Goal: Book appointment/travel/reservation

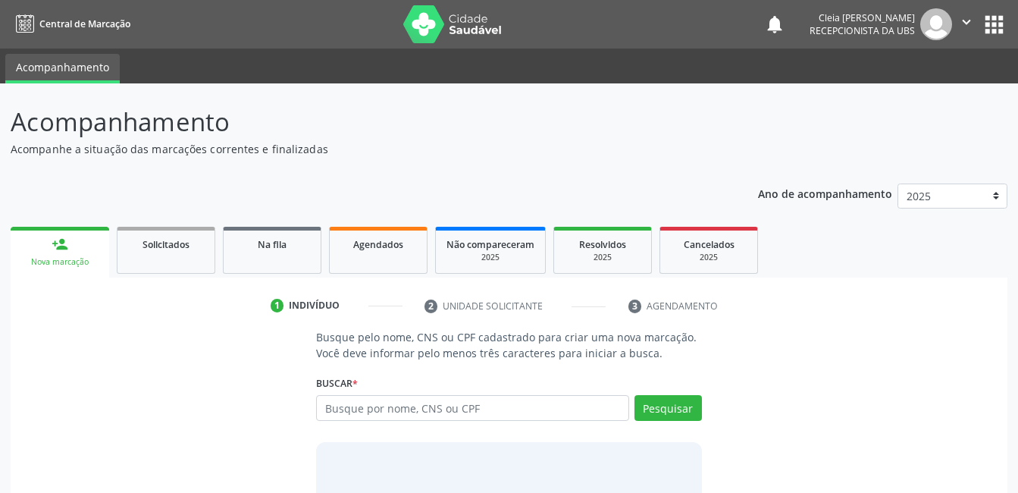
click at [489, 406] on input "text" at bounding box center [472, 408] width 312 height 26
type input "700909972127091"
click at [685, 400] on button "Pesquisar" at bounding box center [668, 408] width 67 height 26
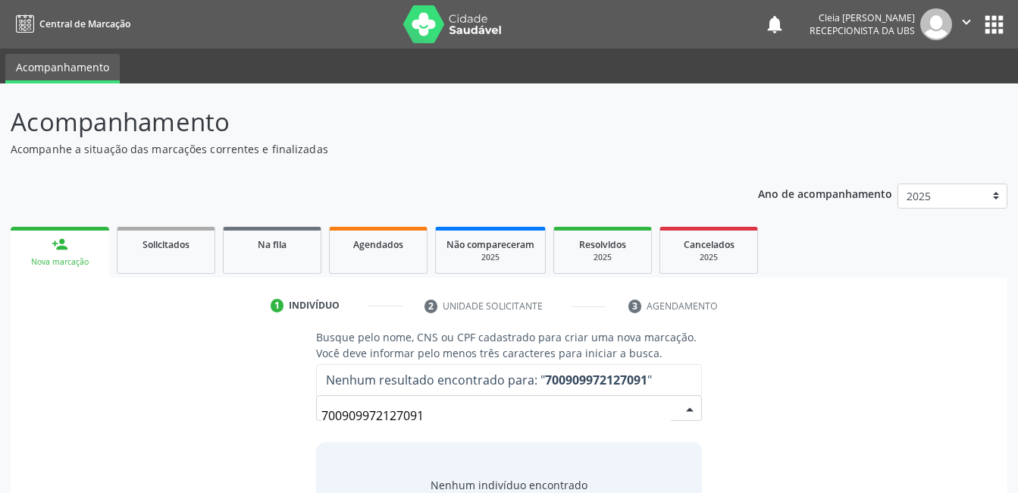
drag, startPoint x: 441, startPoint y: 417, endPoint x: 218, endPoint y: 358, distance: 231.4
click at [228, 374] on div "Busque pelo nome, CNS ou CPF cadastrado para criar uma nova marcação. Você deve…" at bounding box center [509, 446] width 976 height 234
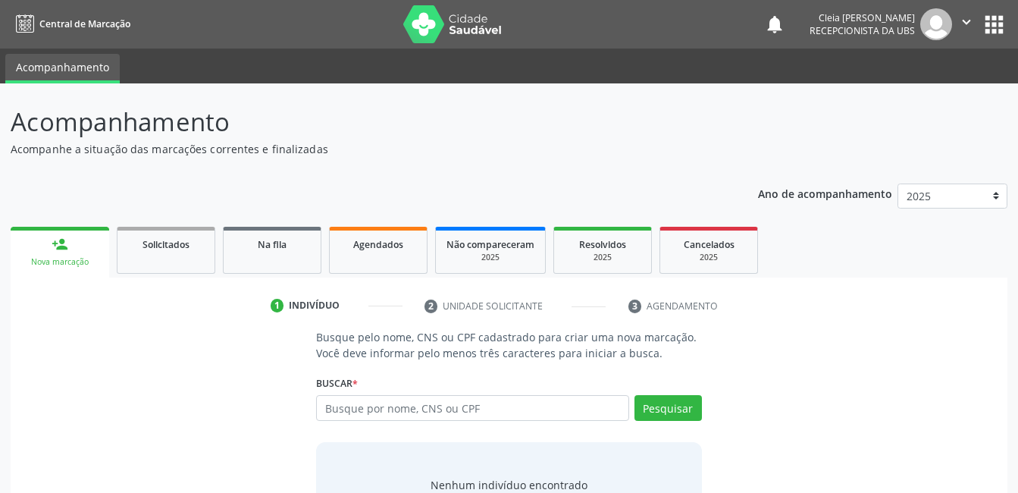
type input "7"
type input "[PERSON_NAME][US_STATE]"
click at [672, 404] on button "Pesquisar" at bounding box center [668, 408] width 67 height 26
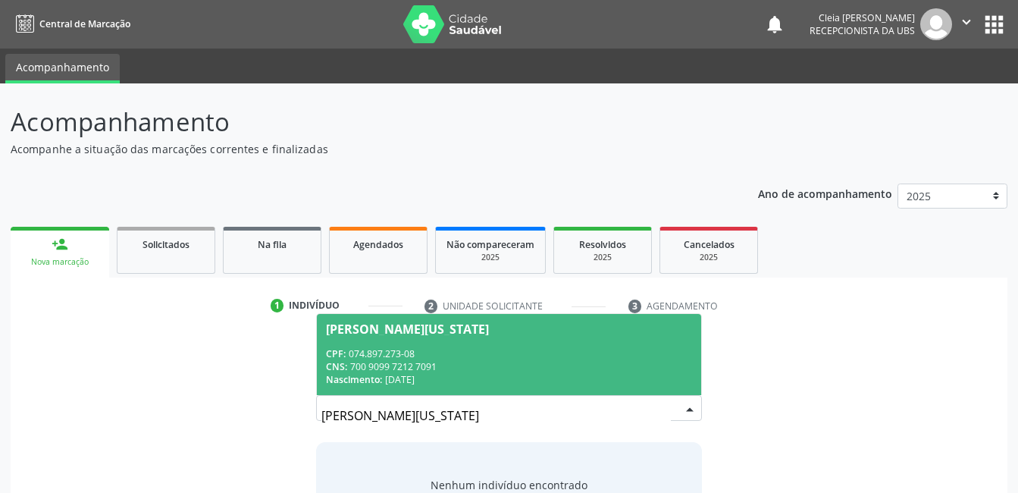
click at [501, 353] on div "CPF: 074.897.273-08" at bounding box center [509, 353] width 366 height 13
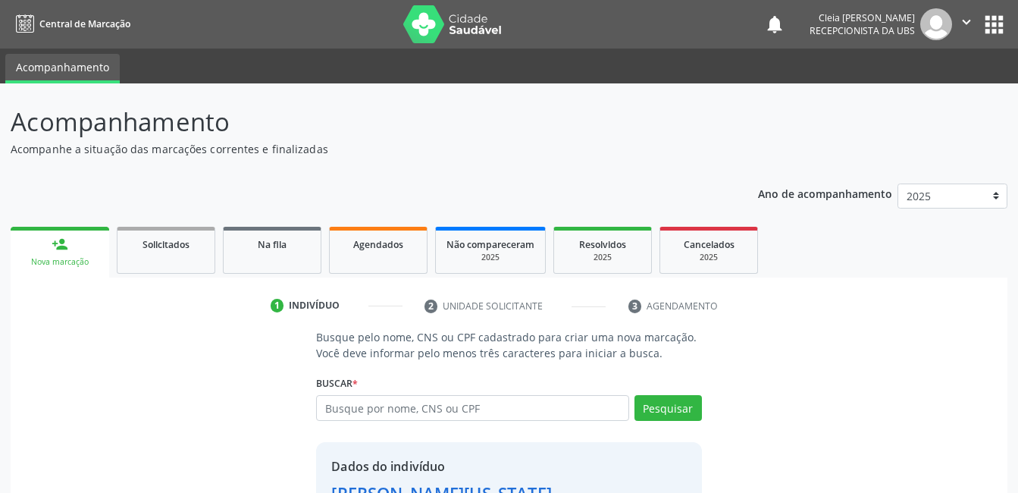
scroll to position [115, 0]
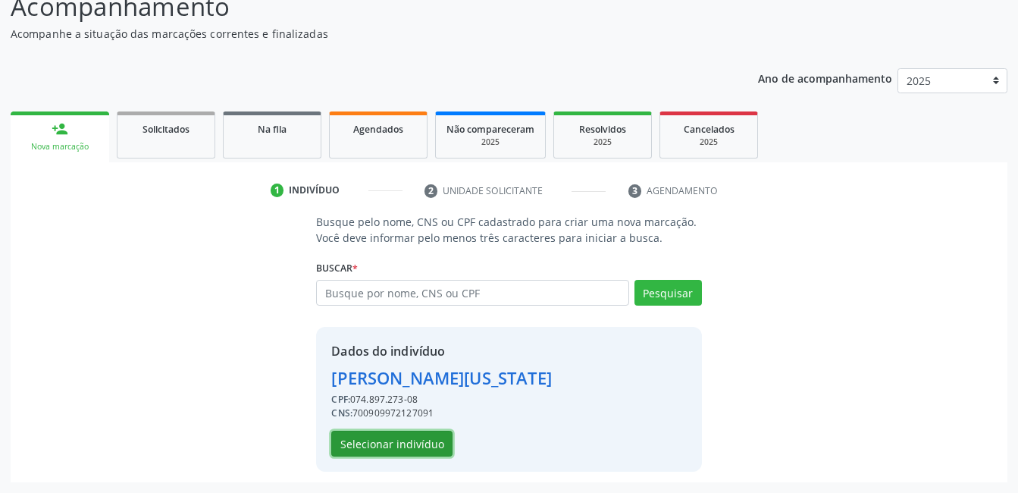
click at [422, 441] on button "Selecionar indivíduo" at bounding box center [391, 444] width 121 height 26
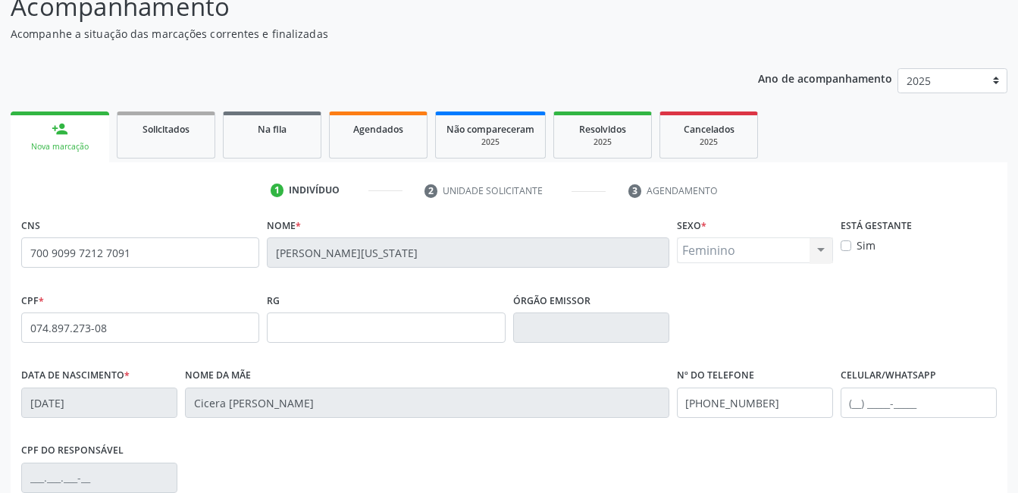
scroll to position [329, 0]
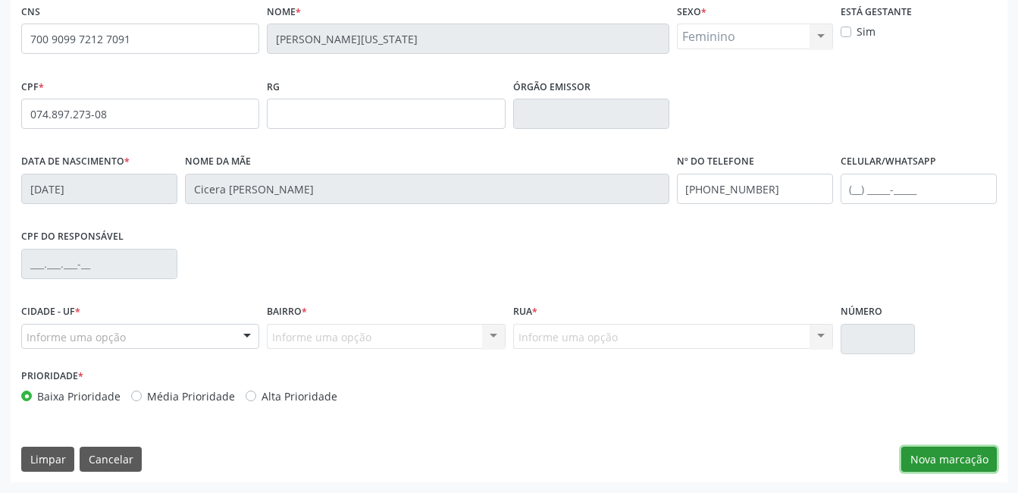
click at [968, 453] on button "Nova marcação" at bounding box center [950, 460] width 96 height 26
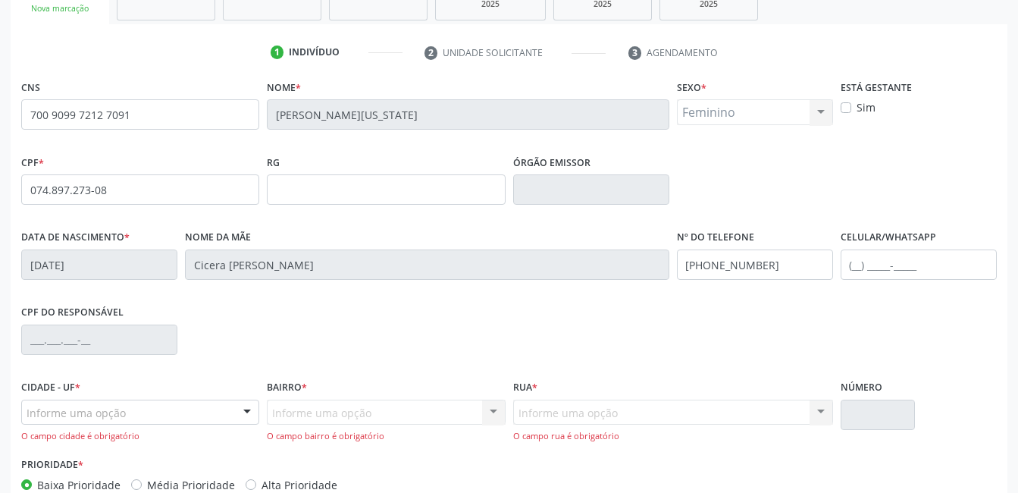
scroll to position [342, 0]
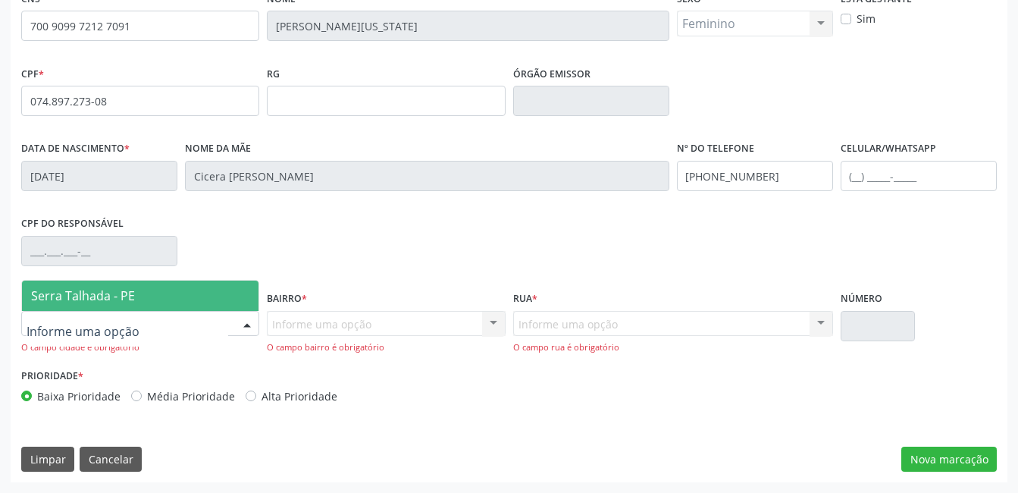
click at [249, 319] on div at bounding box center [247, 325] width 23 height 26
click at [224, 301] on span "Serra Talhada - PE" at bounding box center [140, 296] width 237 height 30
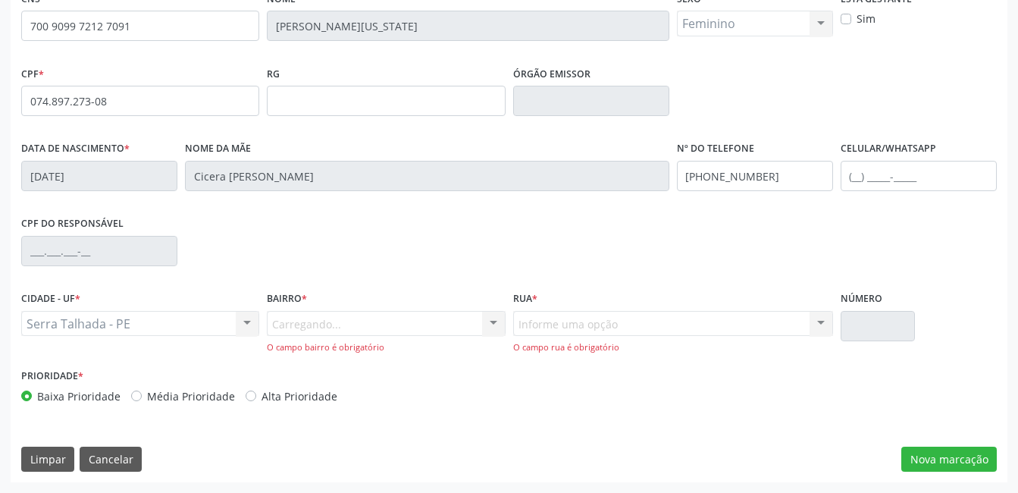
click at [500, 322] on div "Carregando... Nenhum resultado encontrado para: " " Nenhuma opção encontrada. D…" at bounding box center [386, 332] width 238 height 43
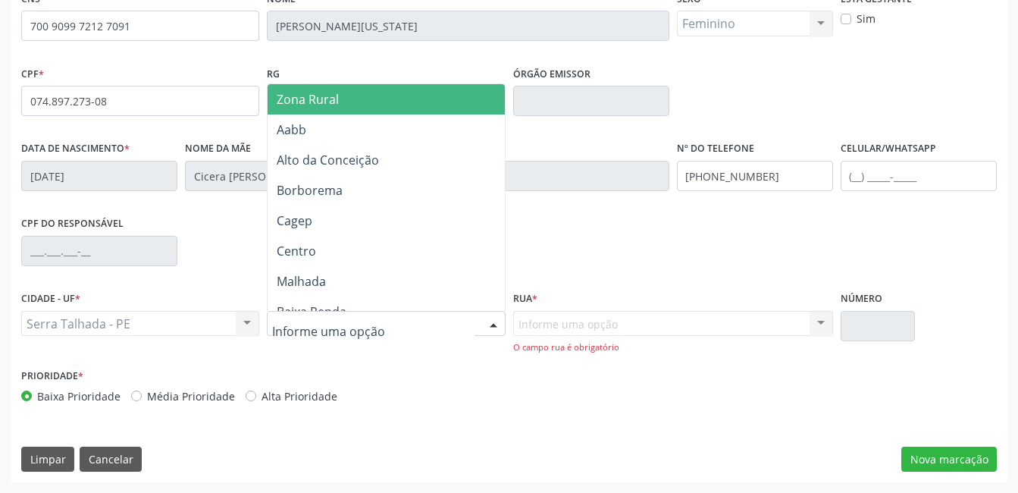
click at [417, 328] on div at bounding box center [386, 324] width 238 height 26
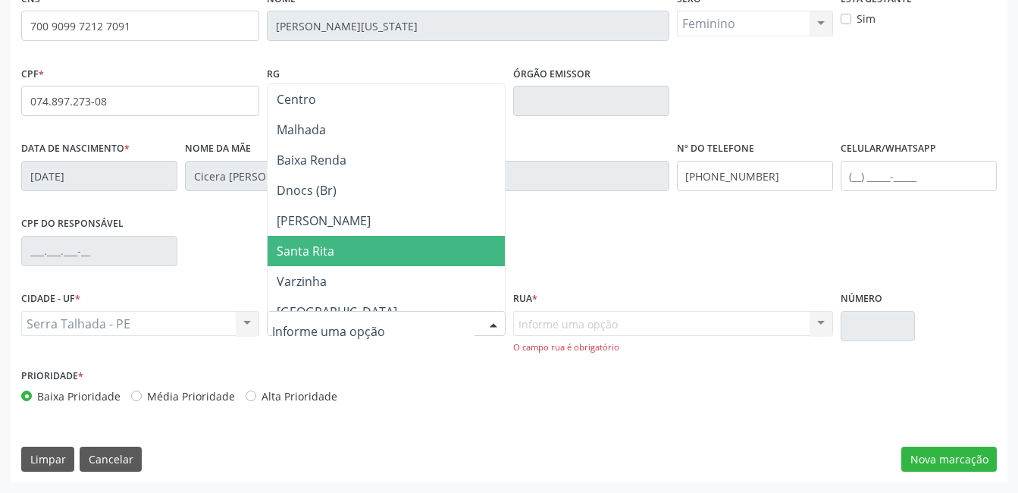
scroll to position [303, 0]
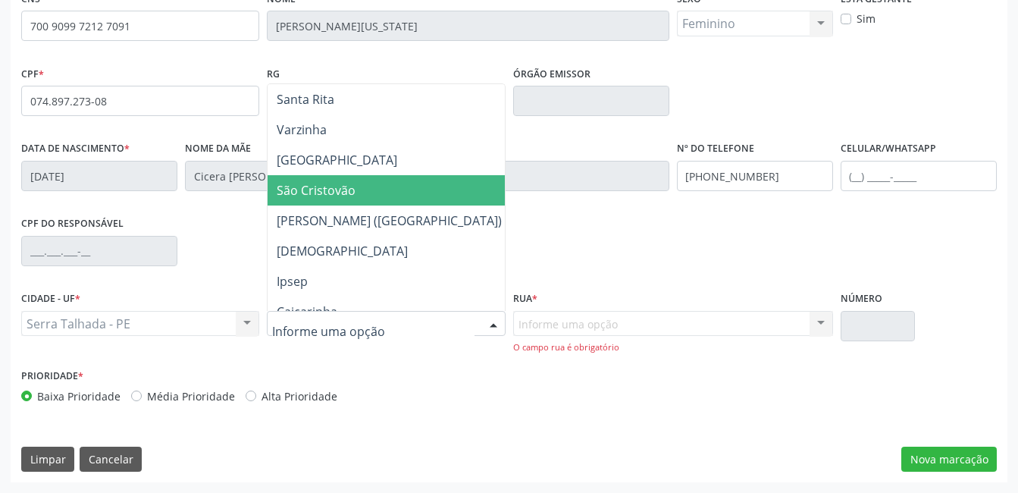
click at [353, 190] on span "São Cristovão" at bounding box center [316, 190] width 79 height 17
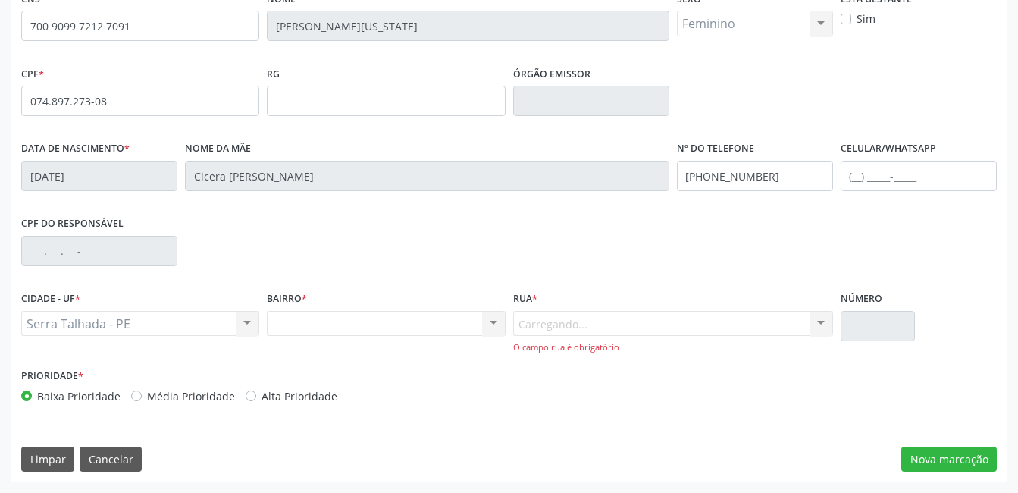
scroll to position [329, 0]
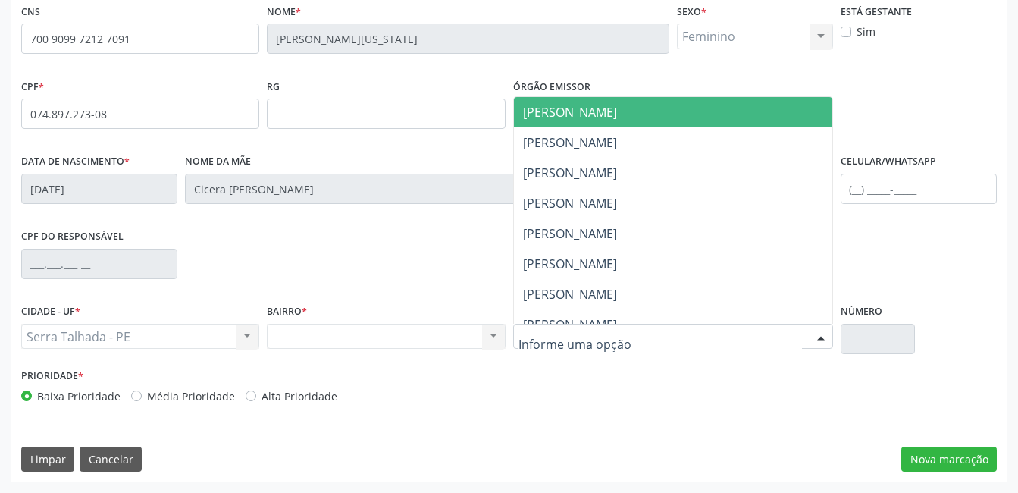
click at [824, 337] on div at bounding box center [821, 338] width 23 height 26
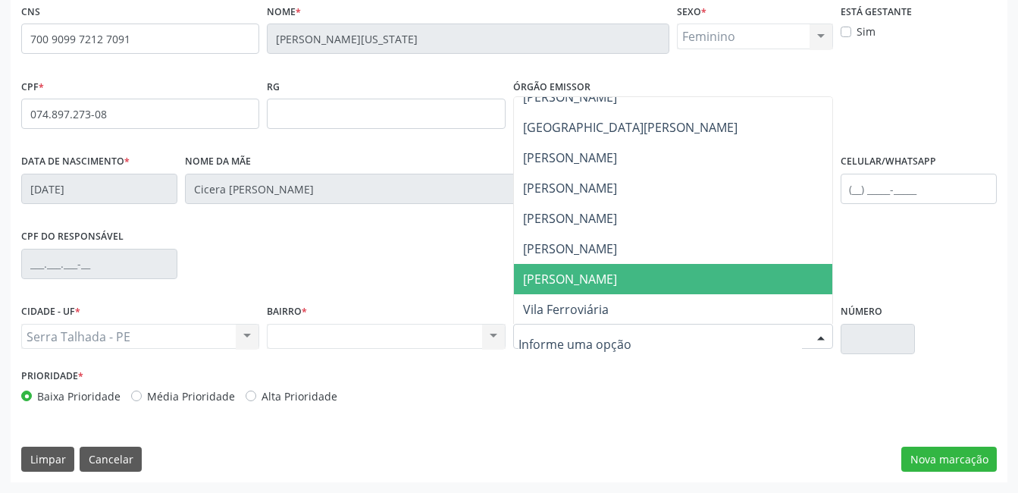
scroll to position [455, 0]
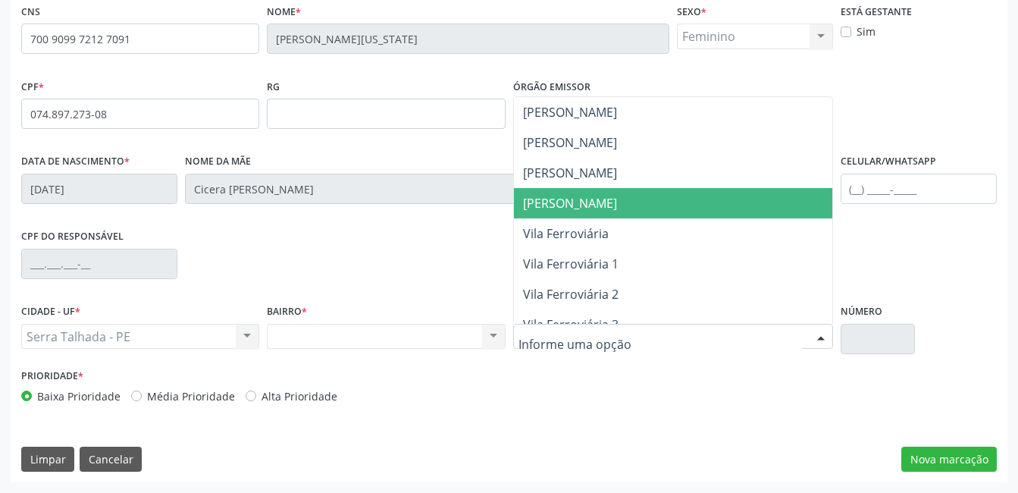
click at [599, 208] on span "[PERSON_NAME]" at bounding box center [570, 203] width 94 height 17
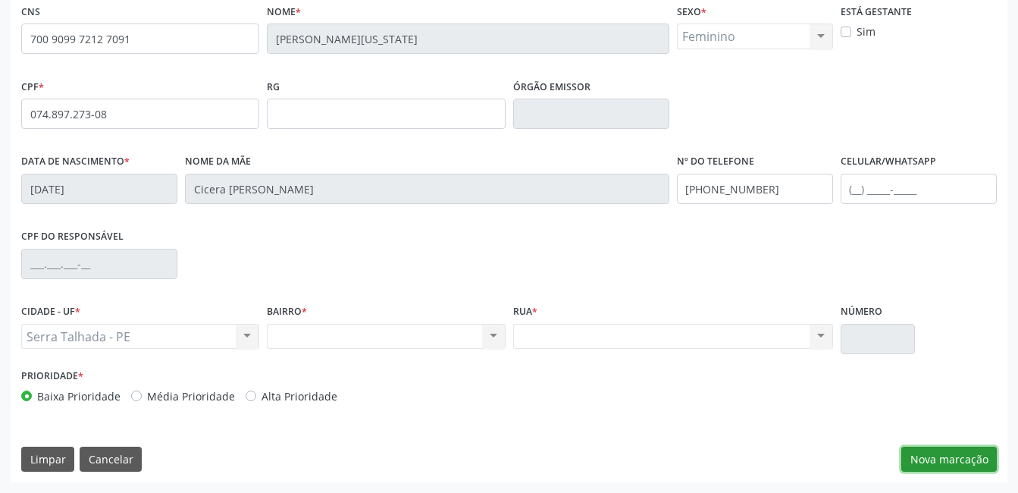
click at [959, 452] on button "Nova marcação" at bounding box center [950, 460] width 96 height 26
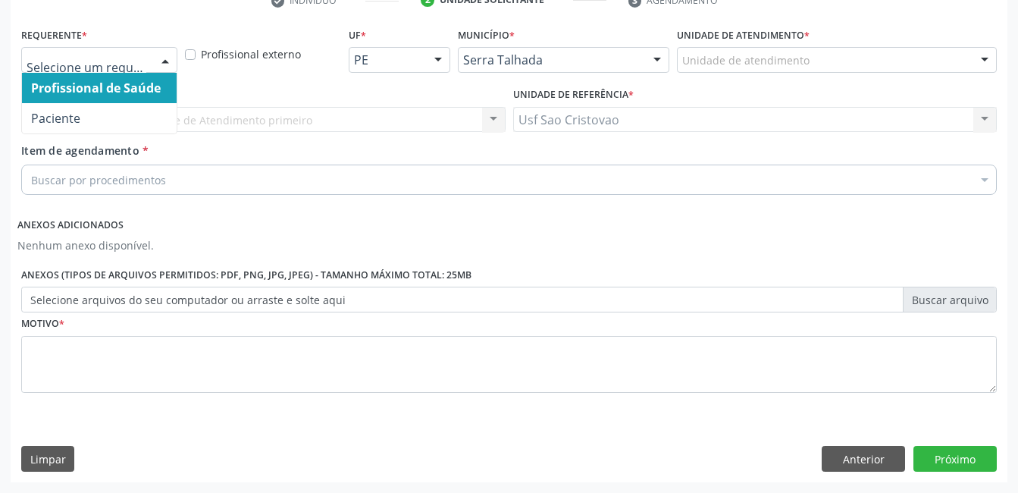
click at [174, 54] on div at bounding box center [165, 61] width 23 height 26
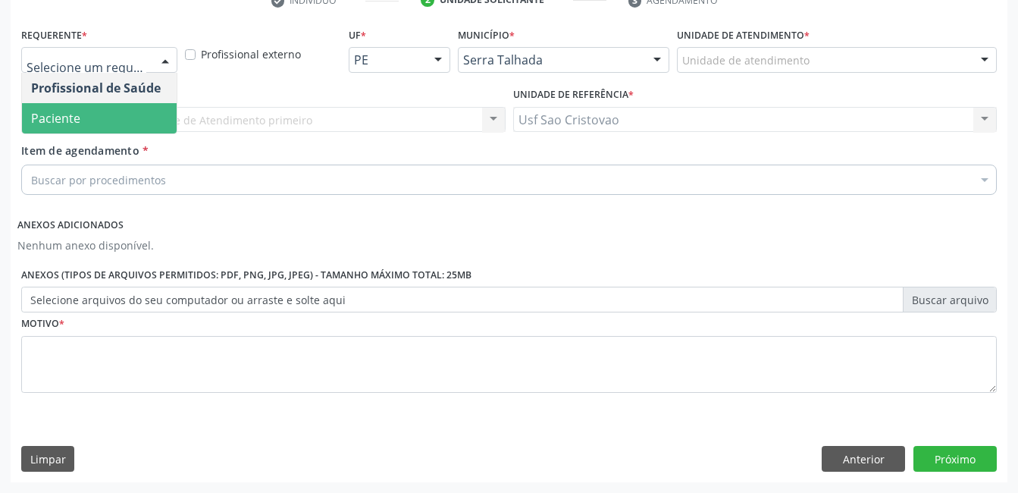
click at [153, 115] on span "Paciente" at bounding box center [99, 118] width 155 height 30
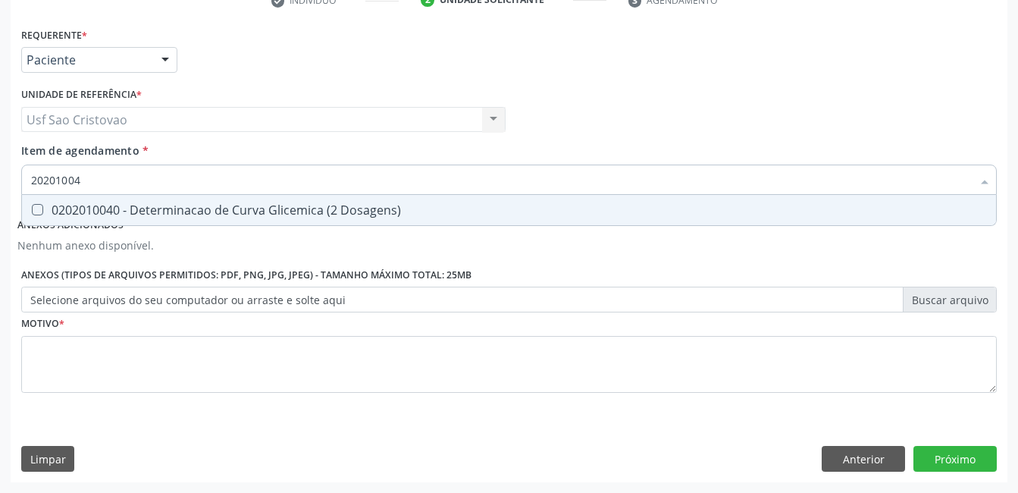
type input "202010040"
click at [38, 211] on Dosagens\) at bounding box center [37, 209] width 11 height 11
click at [32, 211] on Dosagens\) "checkbox" at bounding box center [27, 210] width 10 height 10
checkbox Dosagens\) "true"
type input "2020100"
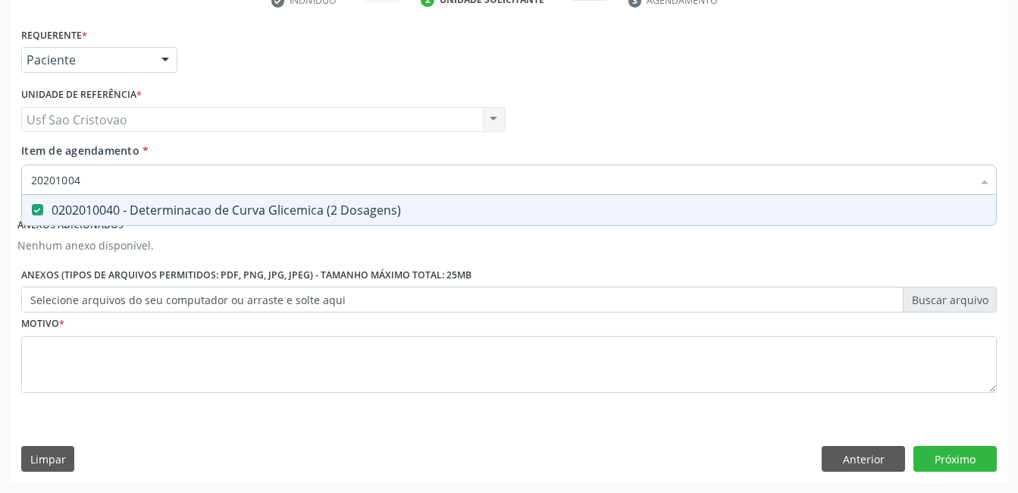
checkbox Dosagens\) "false"
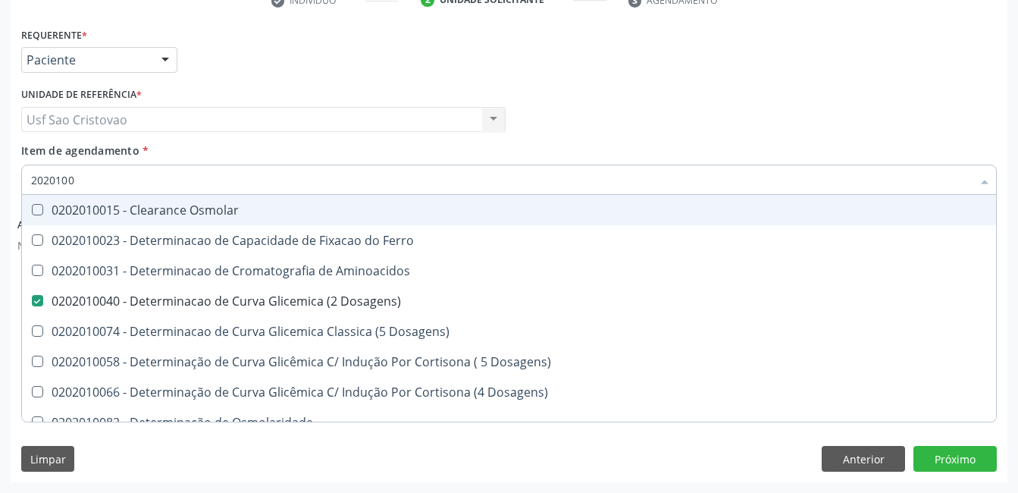
type input "202010"
checkbox Dosagens\) "false"
checkbox Dosagens\) "true"
type input "20201"
checkbox Dosagens\) "false"
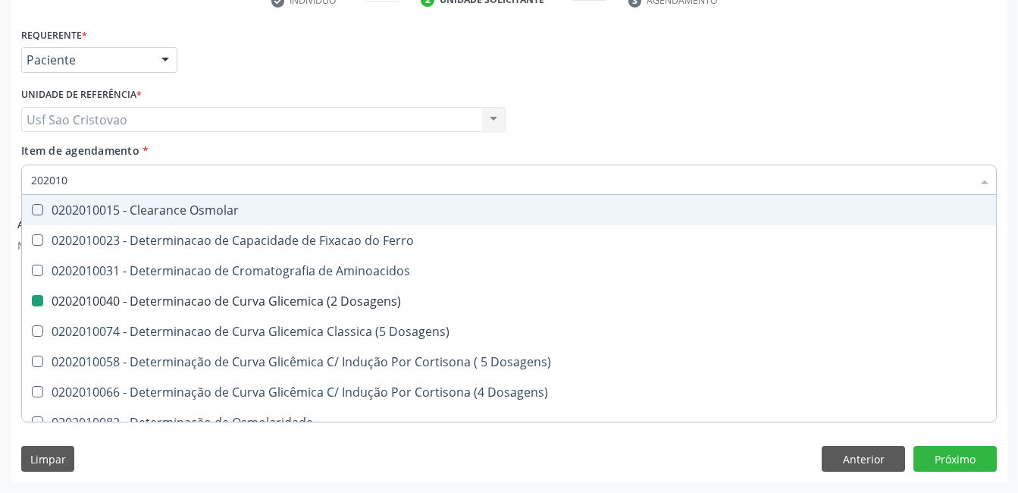
checkbox Dosagens\) "true"
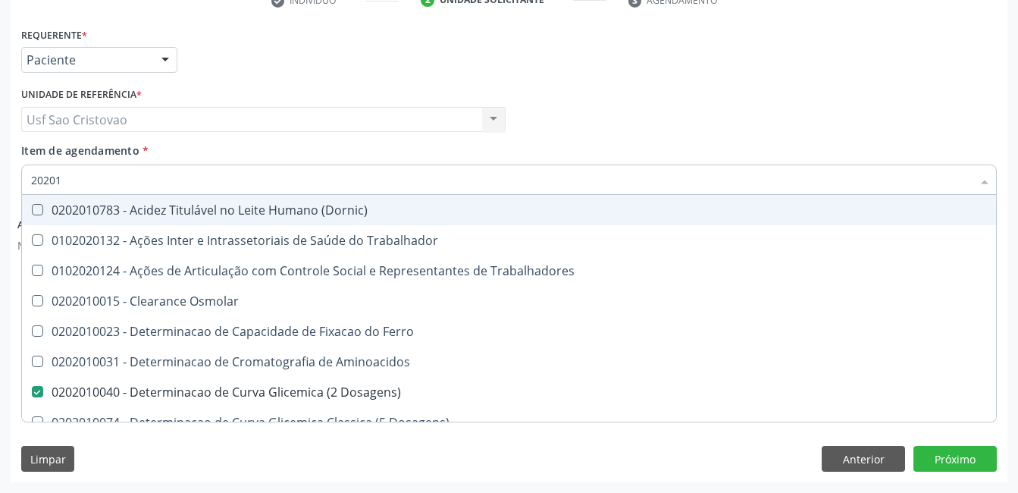
type input "2020"
checkbox Dosagens\) "false"
checkbox Ix "true"
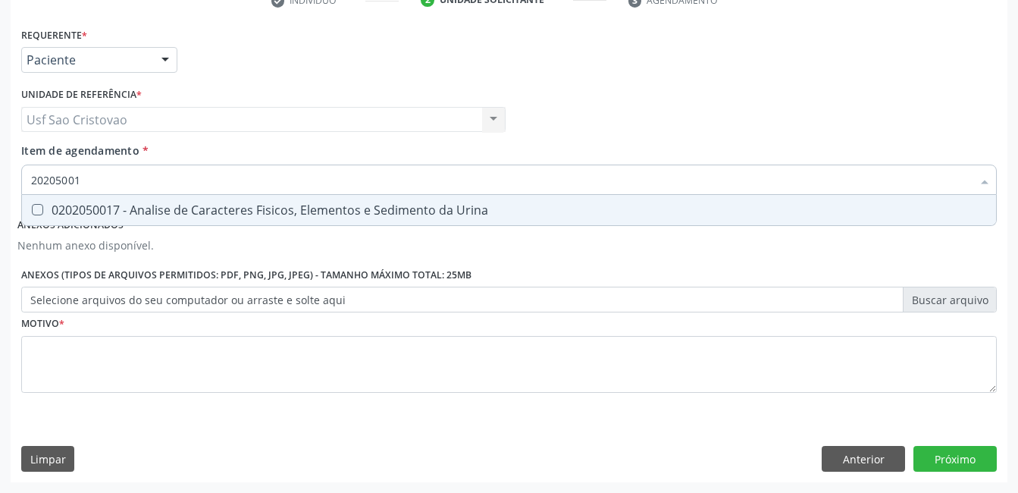
type input "202050017"
click at [36, 209] on Urina at bounding box center [37, 209] width 11 height 11
click at [32, 209] on Urina "checkbox" at bounding box center [27, 210] width 10 height 10
checkbox Urina "true"
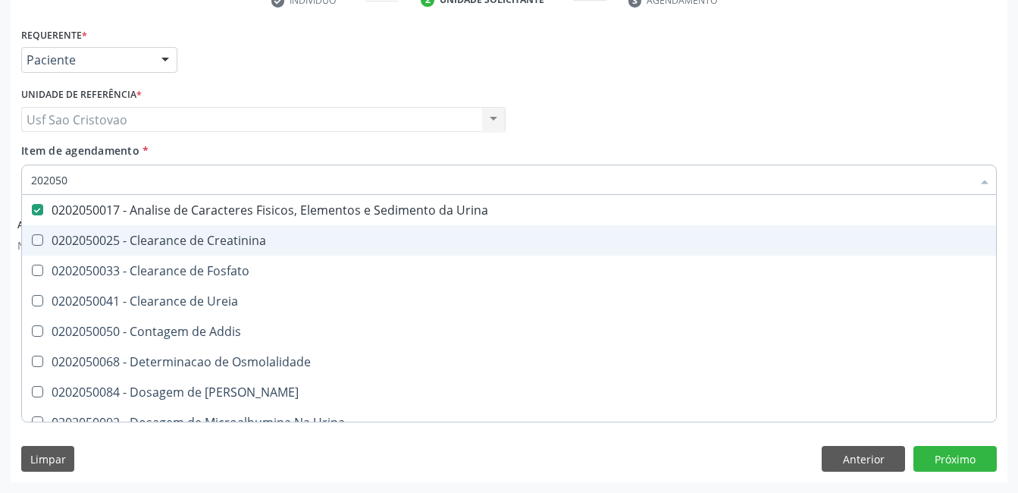
type input "20205"
checkbox Urina "false"
checkbox Creatinina "true"
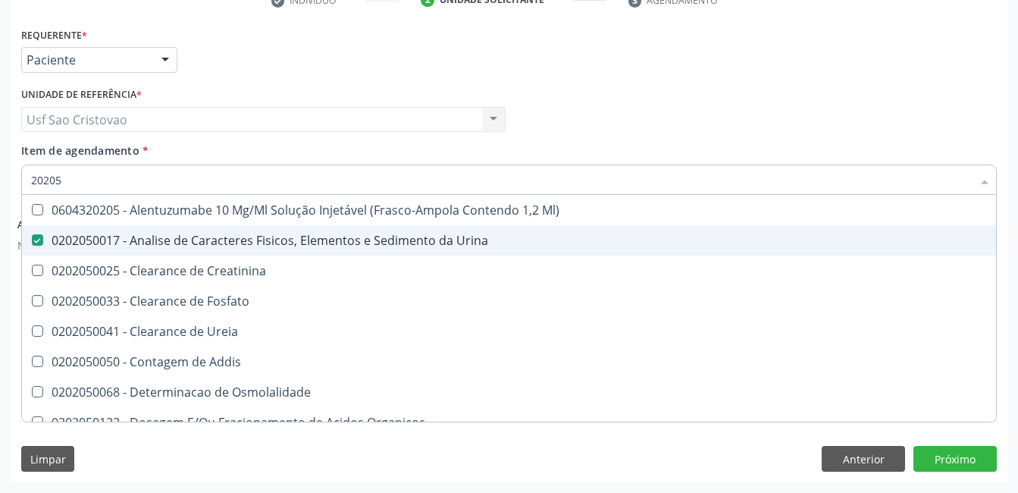
type input "2020"
checkbox Urina "false"
checkbox Fosfato "true"
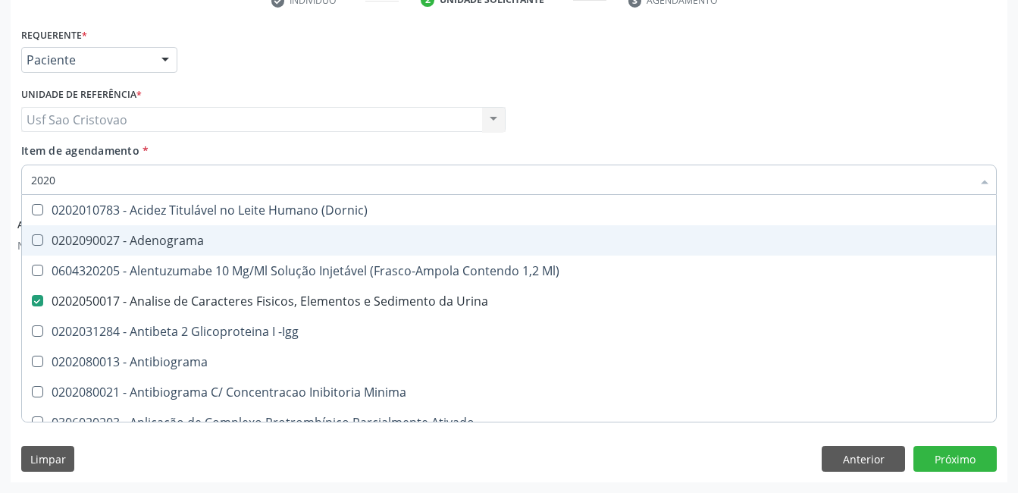
type input "20202"
checkbox Urina "false"
checkbox Dosagens\) "false"
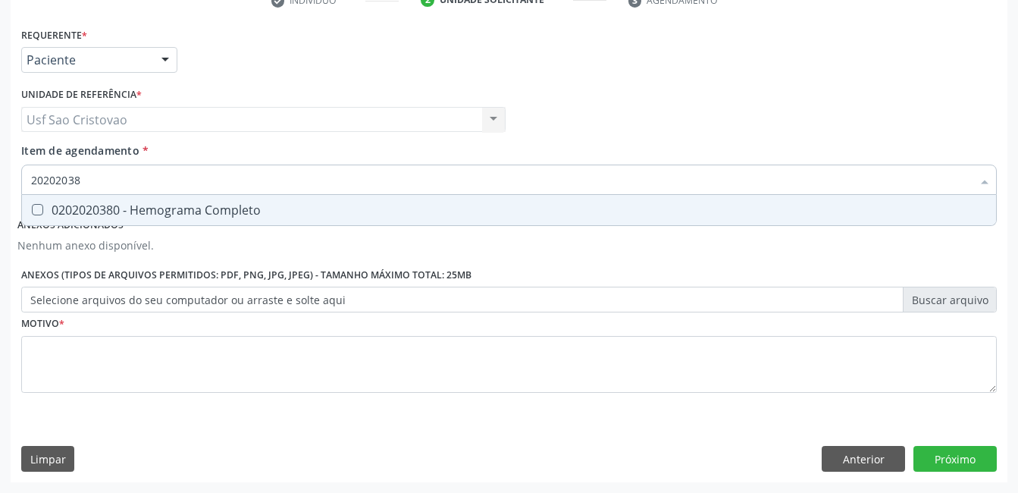
type input "202020380"
click at [36, 213] on Completo at bounding box center [37, 209] width 11 height 11
click at [32, 213] on Completo "checkbox" at bounding box center [27, 210] width 10 height 10
checkbox Completo "true"
type input "2020203"
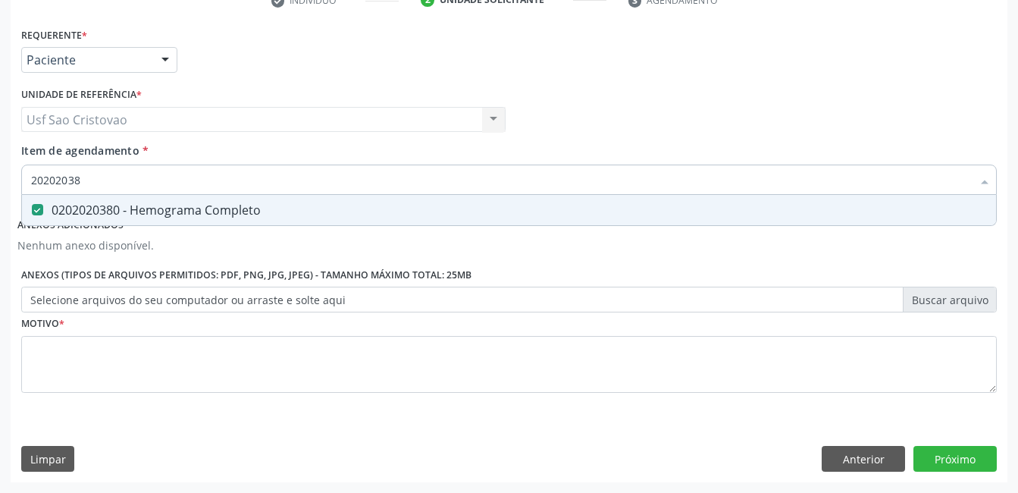
checkbox Completo "false"
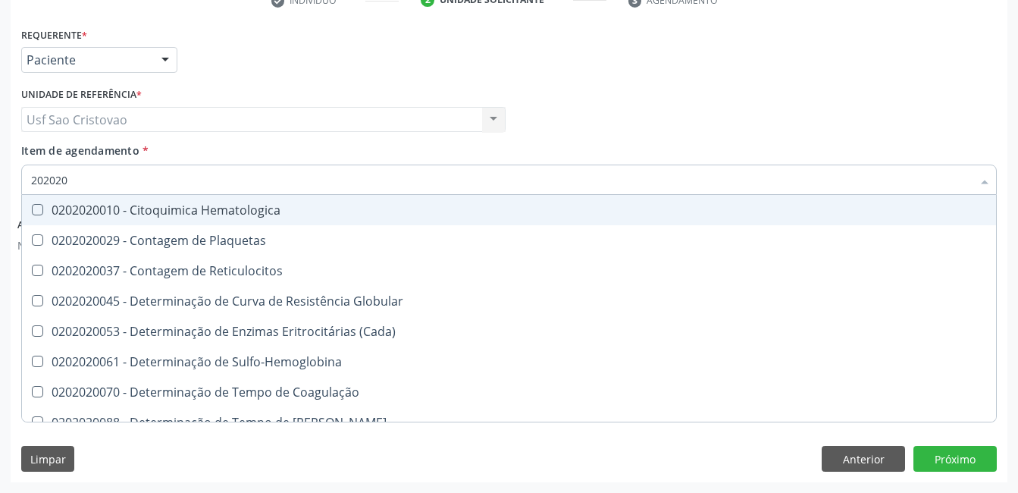
type input "20202"
checkbox Completo "false"
checkbox Leucograma "true"
type input "2020"
checkbox Globular "true"
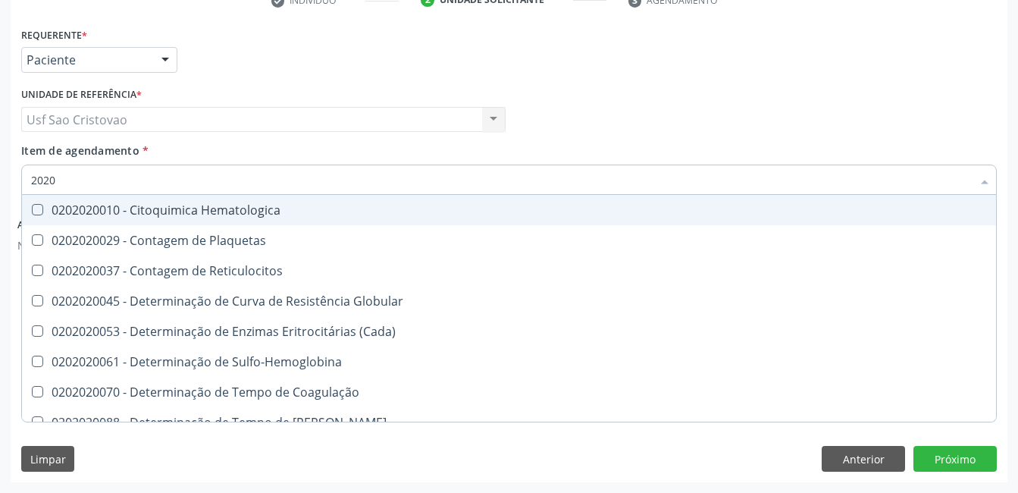
checkbox Leucograma "false"
checkbox Coagulo "true"
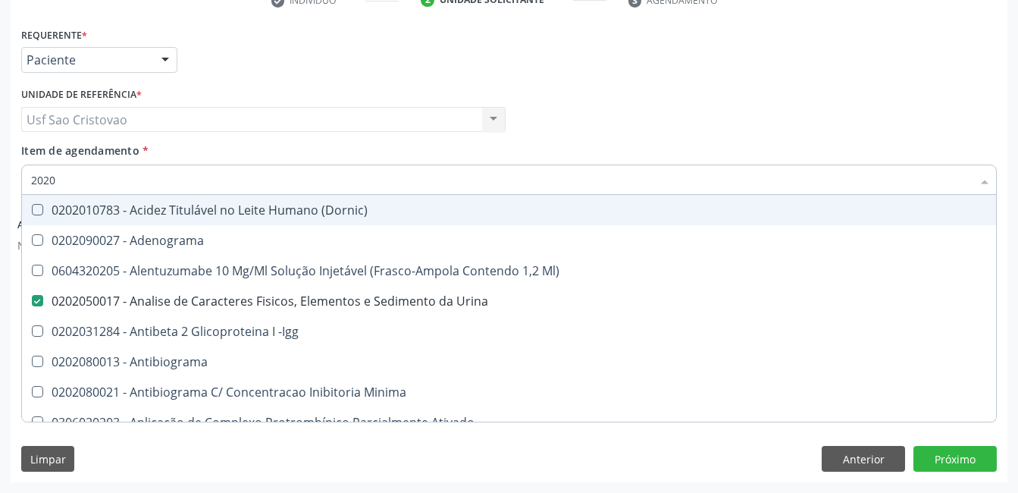
type input "20203"
checkbox Urina "false"
checkbox \(Qualitativo\) "true"
checkbox Dosagens\) "false"
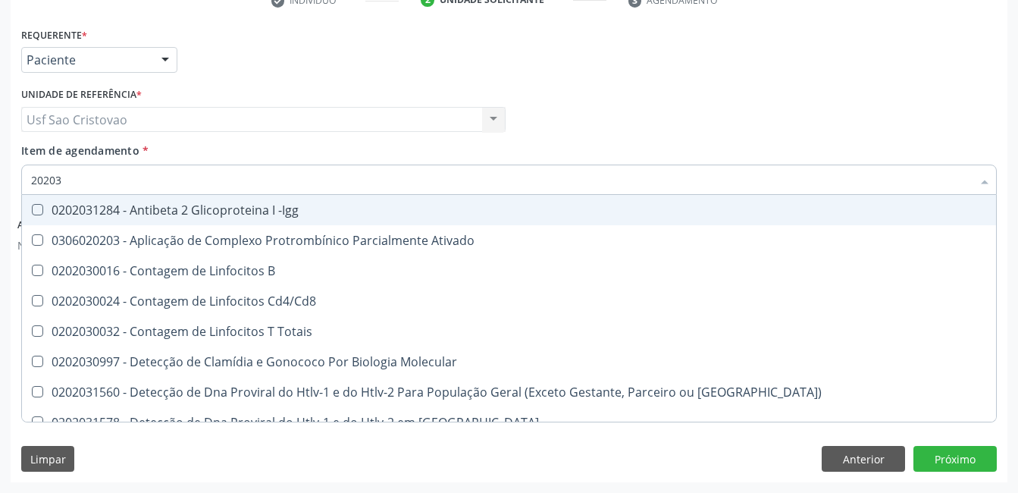
type input "202030"
checkbox Completo "false"
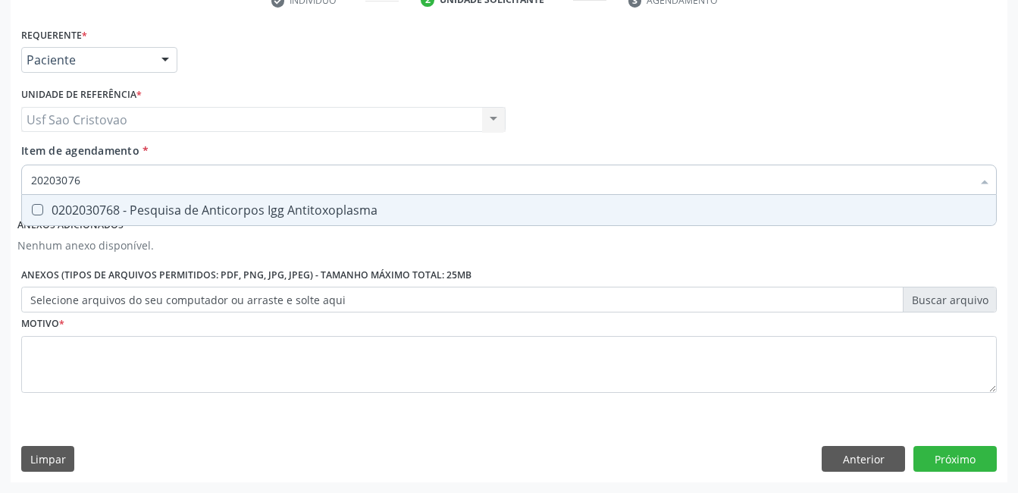
type input "202030768"
click at [33, 209] on Antitoxoplasma at bounding box center [37, 209] width 11 height 11
click at [32, 209] on Antitoxoplasma "checkbox" at bounding box center [27, 210] width 10 height 10
checkbox Antitoxoplasma "true"
type input "2020307"
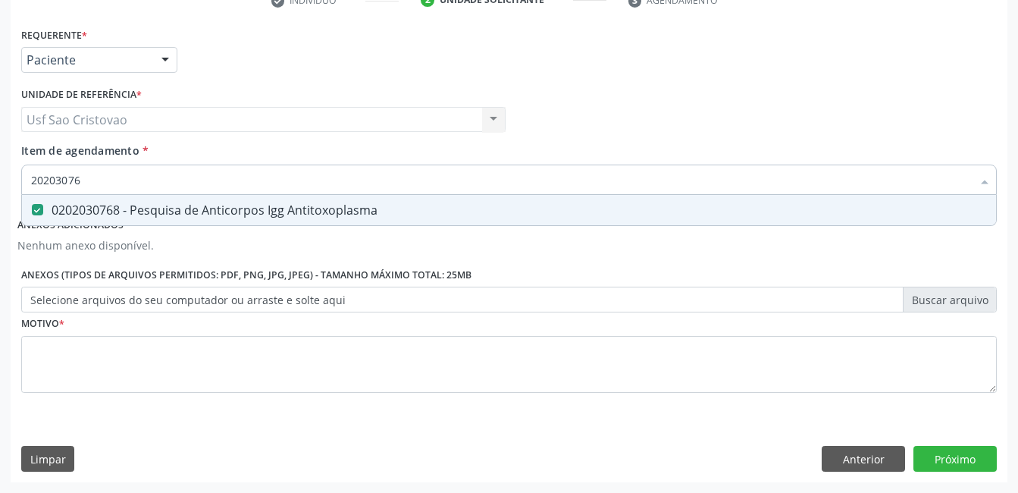
checkbox Antitoxoplasma "false"
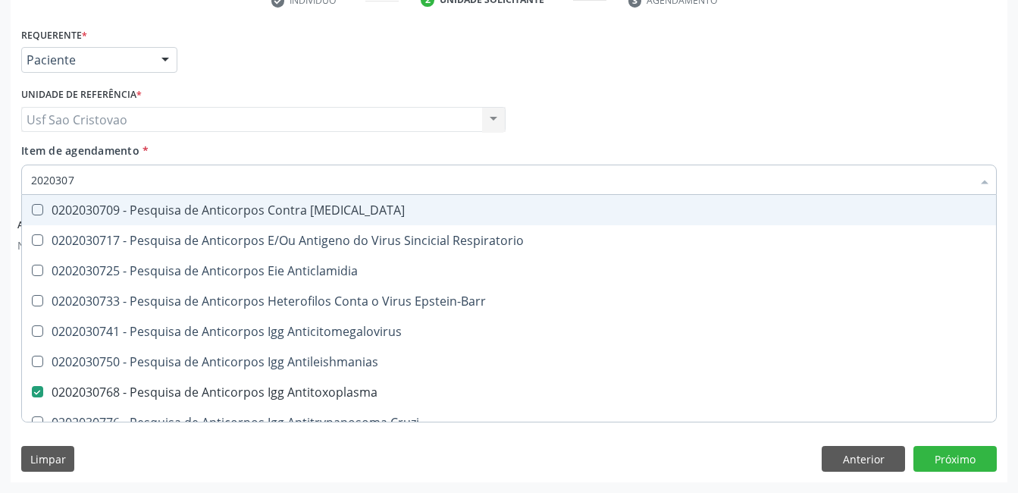
type input "202030"
checkbox Antitoxoplasma "false"
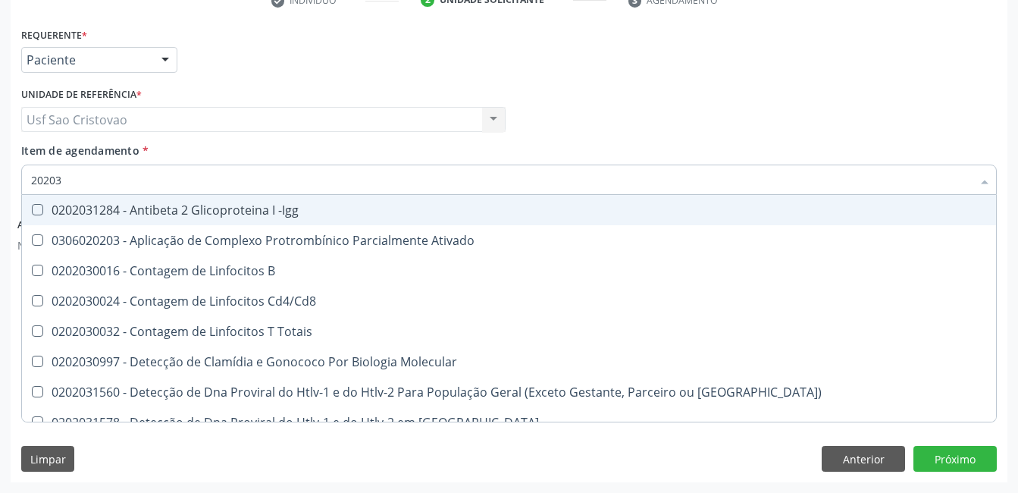
type input "2020"
checkbox Cd4\/Cd8 "true"
checkbox Completo "false"
checkbox Leucograma "true"
checkbox Antitoxoplasma "false"
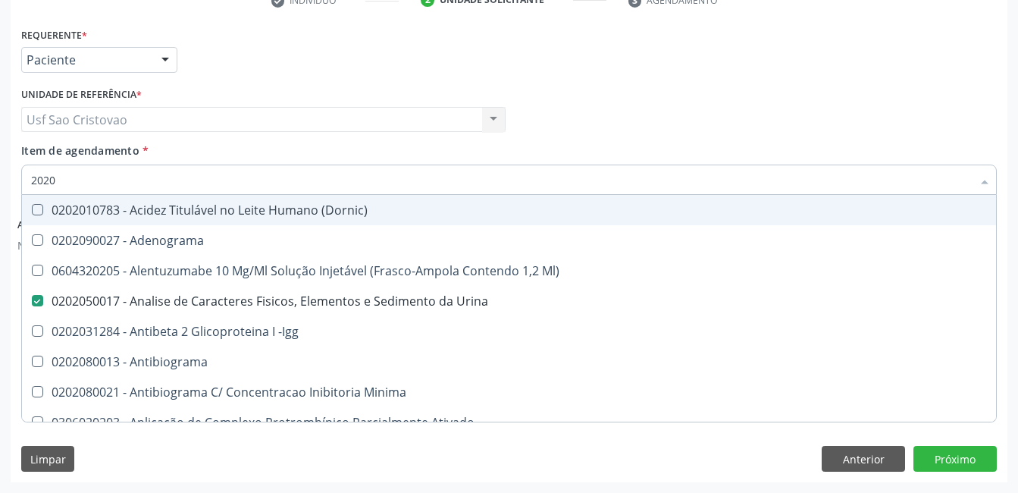
type input "20203"
checkbox Urina "false"
checkbox \(Qualitativo\) "true"
checkbox Dosagens\) "false"
checkbox Anfetaminas "true"
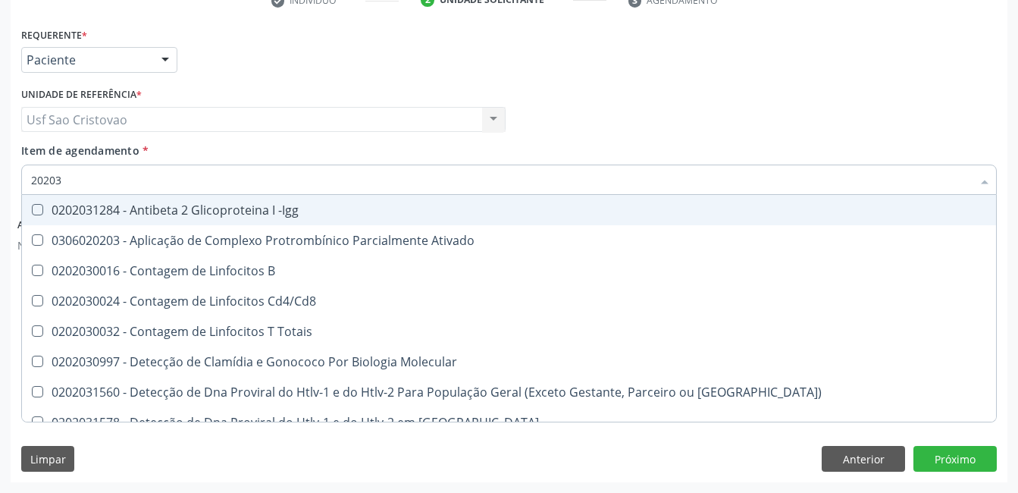
type input "202030"
checkbox Completo "false"
checkbox \(Ro\) "true"
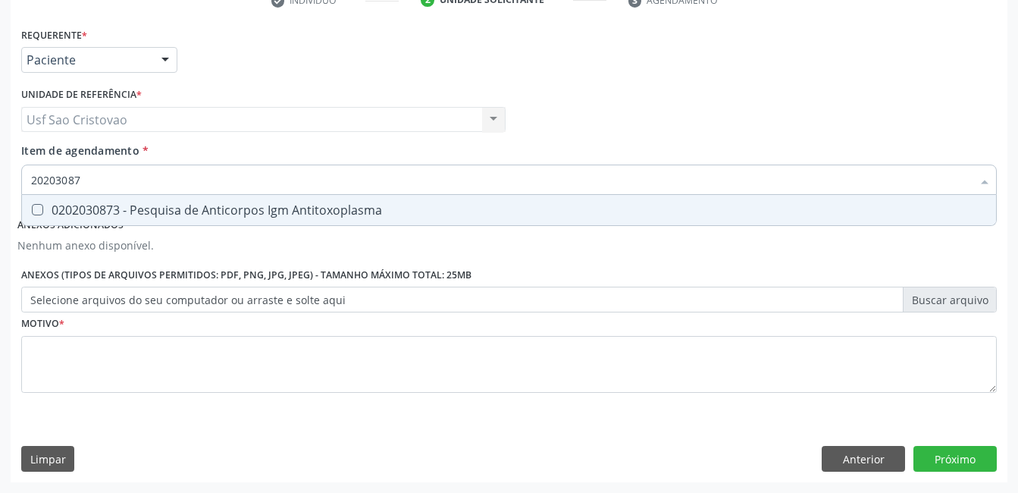
type input "202030873"
click at [36, 207] on Antitoxoplasma at bounding box center [37, 209] width 11 height 11
click at [32, 207] on Antitoxoplasma "checkbox" at bounding box center [27, 210] width 10 height 10
checkbox Antitoxoplasma "true"
type input "2020308"
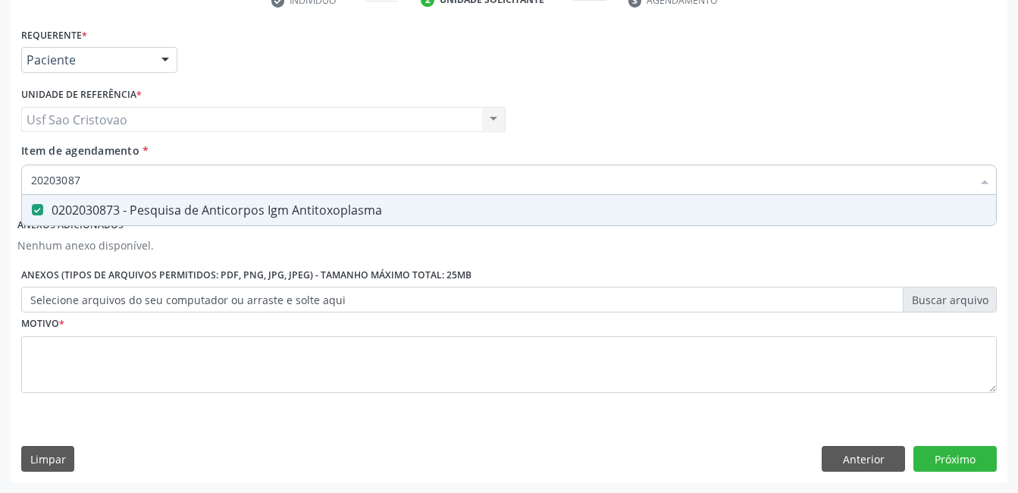
checkbox Antitoxoplasma "false"
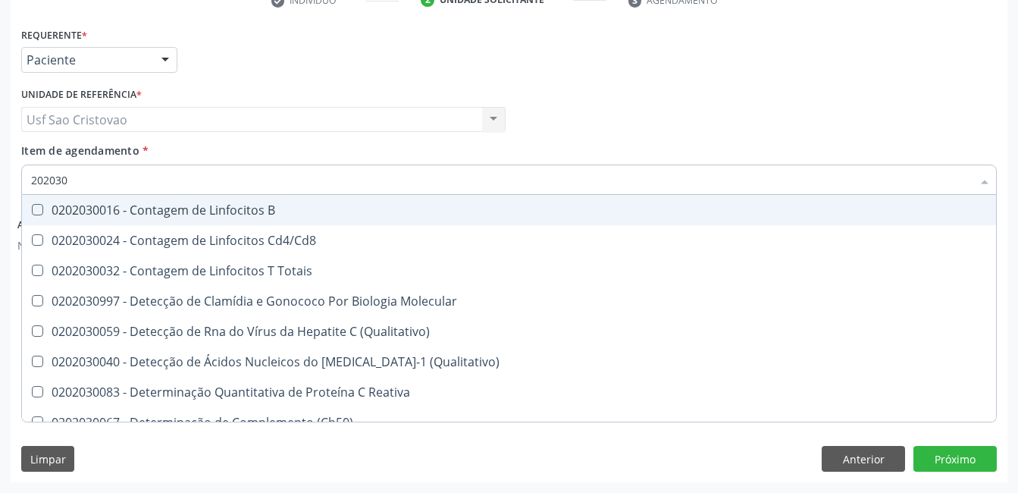
type input "20203"
checkbox Antiglomerulo "true"
checkbox Antitoxoplasma "false"
type input "2020"
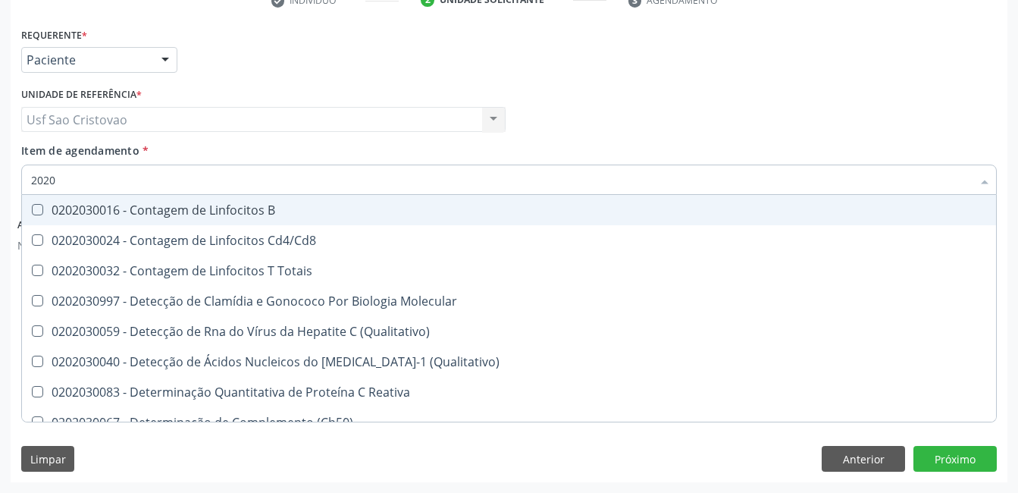
checkbox Molecular "true"
checkbox Antiglomerulo "false"
checkbox Antilisteria "true"
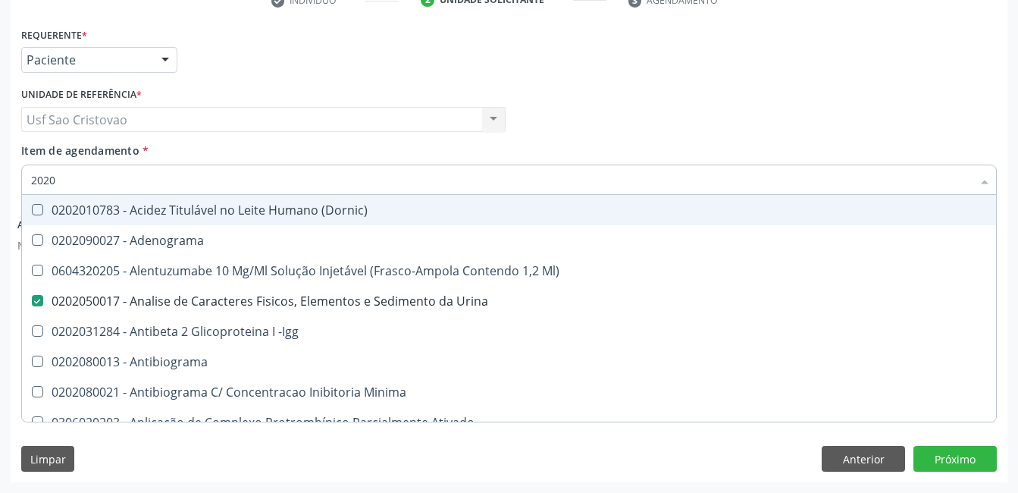
type input "20202"
checkbox Urina "false"
checkbox \(Pos-Pasteurização\) "true"
checkbox Dosagens\) "false"
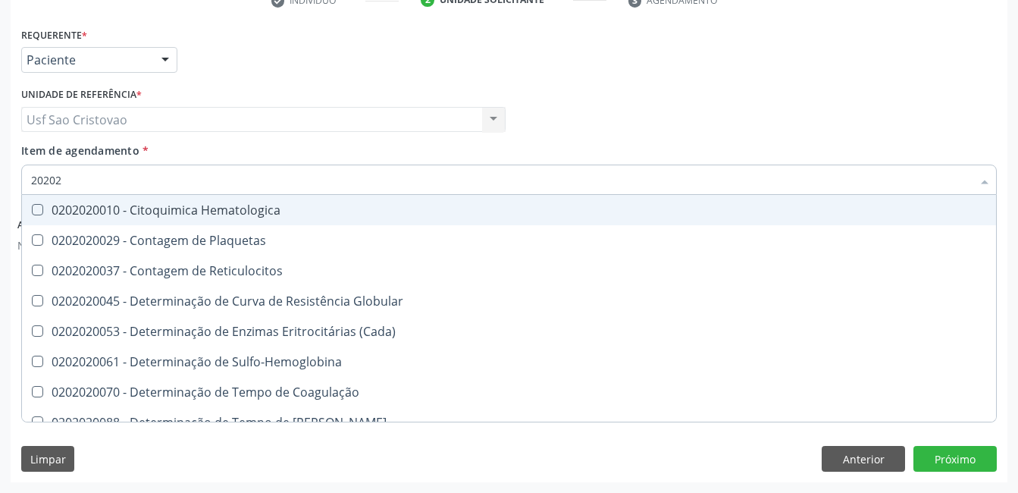
type input "202020"
checkbox Hematocrito "true"
checkbox Completo "false"
type input "2020"
checkbox Globular "true"
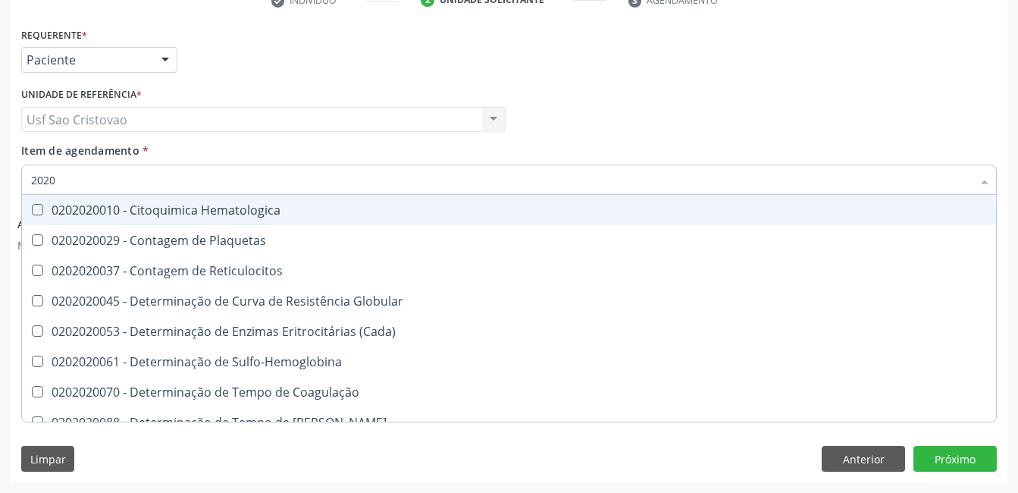
checkbox Completo "false"
checkbox Protrombina "true"
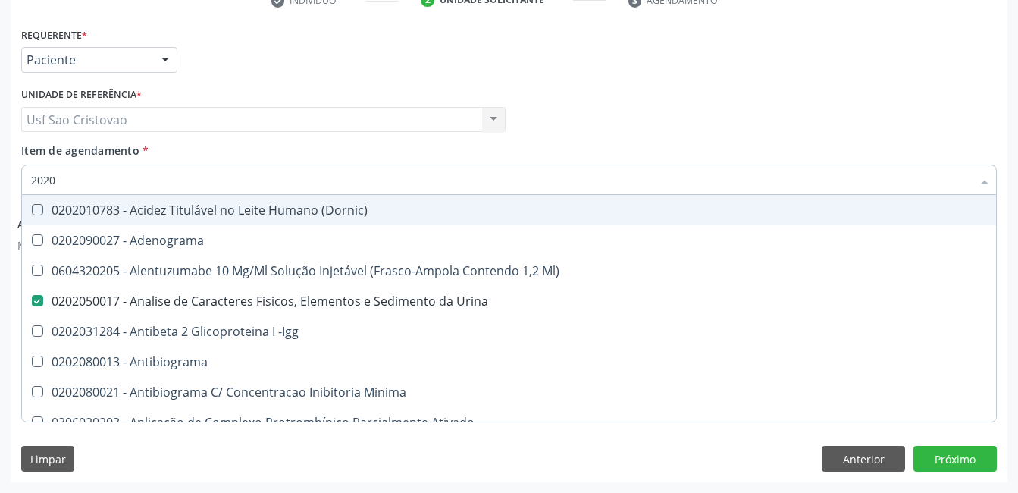
type input "20208"
checkbox Urina "false"
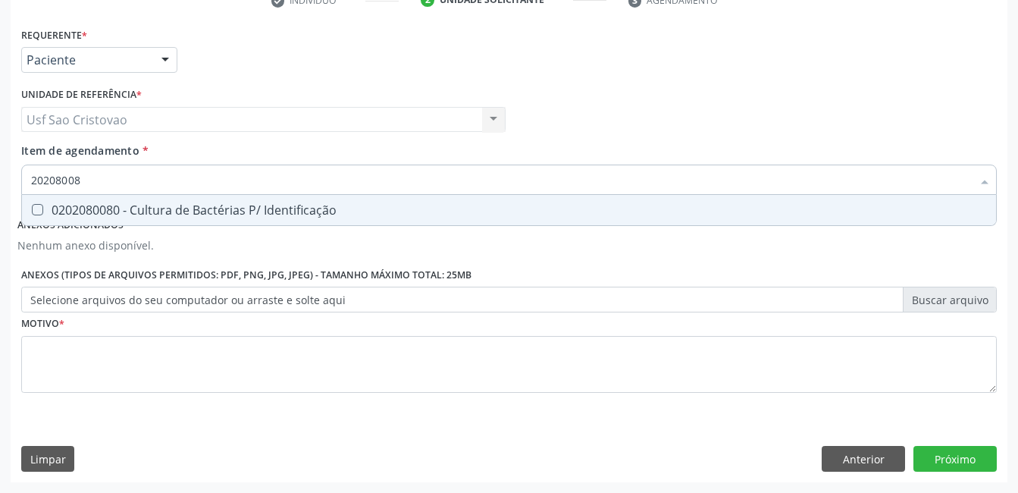
type input "202080080"
click at [38, 209] on Identificação at bounding box center [37, 209] width 11 height 11
click at [32, 209] on Identificação "checkbox" at bounding box center [27, 210] width 10 height 10
checkbox Identificação "true"
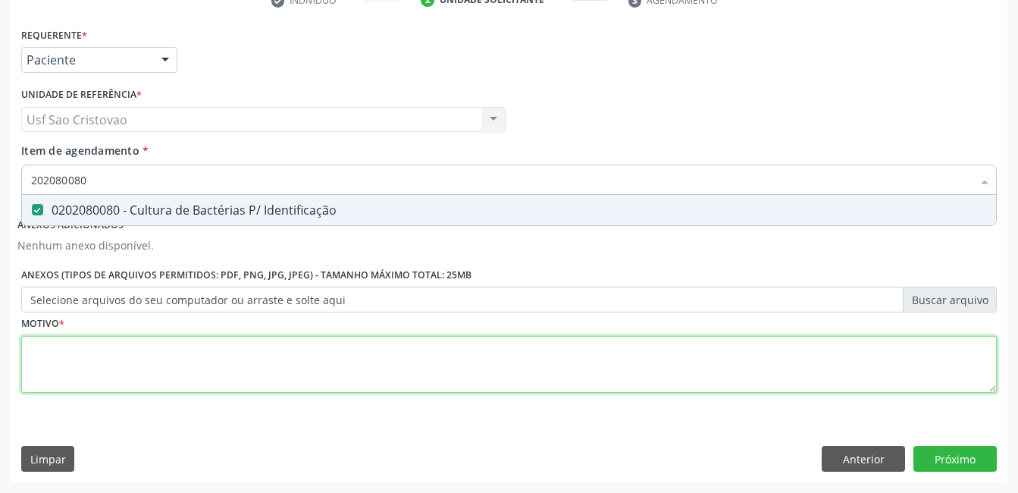
click at [99, 368] on div "Requerente * Paciente Profissional de Saúde Paciente Nenhum resultado encontrad…" at bounding box center [509, 219] width 976 height 391
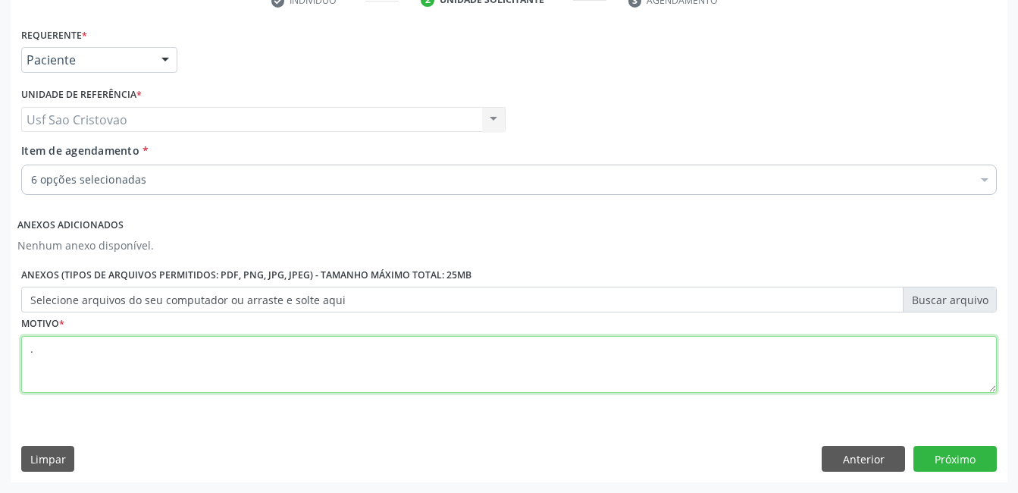
type textarea "."
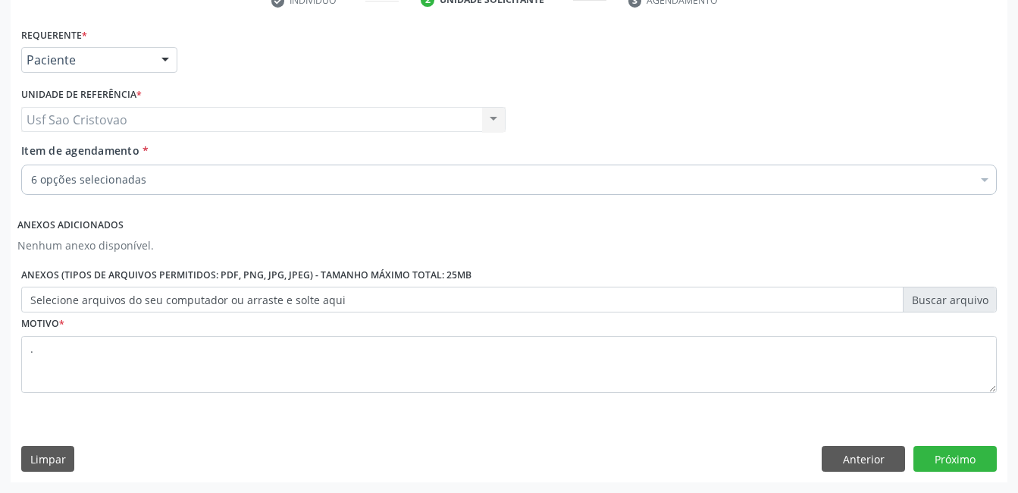
click at [497, 446] on div "Limpar Anterior Próximo" at bounding box center [509, 459] width 976 height 26
click at [975, 459] on button "Próximo" at bounding box center [955, 459] width 83 height 26
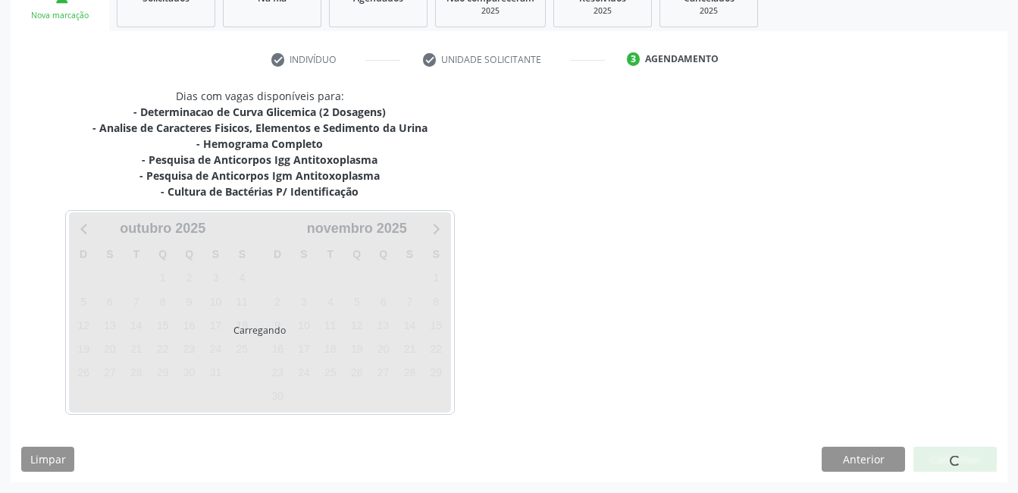
scroll to position [246, 0]
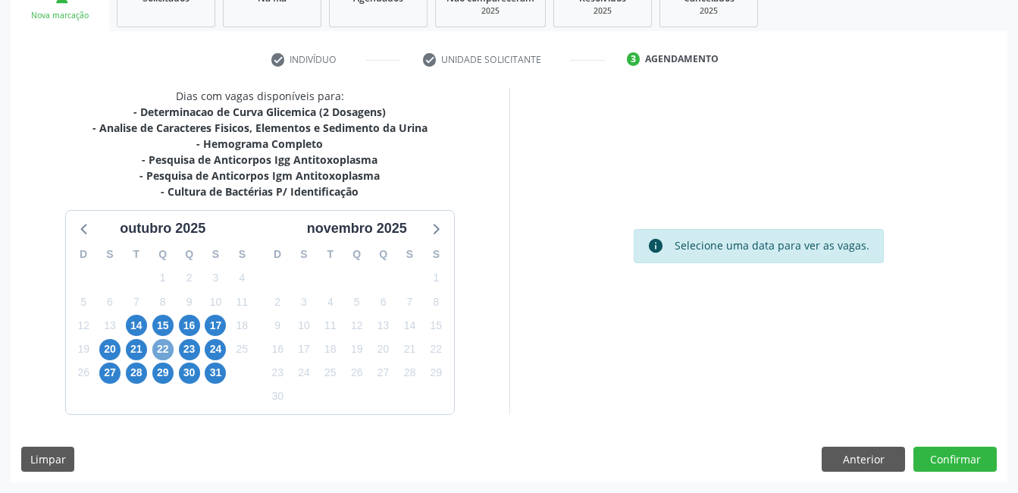
click at [162, 349] on span "22" at bounding box center [162, 349] width 21 height 21
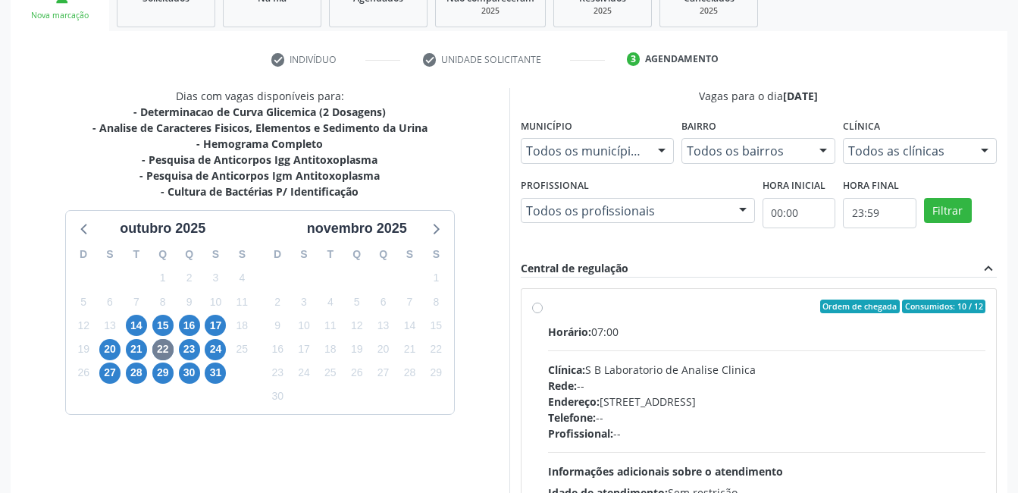
click at [548, 307] on label "Ordem de chegada Consumidos: 10 / 12 Horário: 07:00 Clínica: S B Laboratorio de…" at bounding box center [767, 416] width 438 height 233
click at [540, 307] on input "Ordem de chegada Consumidos: 10 / 12 Horário: 07:00 Clínica: S B Laboratorio de…" at bounding box center [537, 307] width 11 height 14
radio input "true"
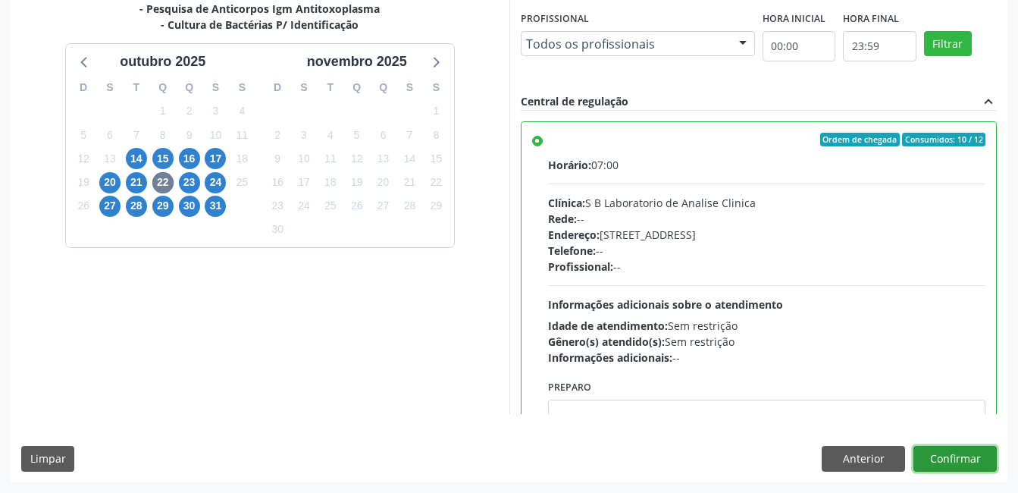
click at [946, 463] on button "Confirmar" at bounding box center [955, 459] width 83 height 26
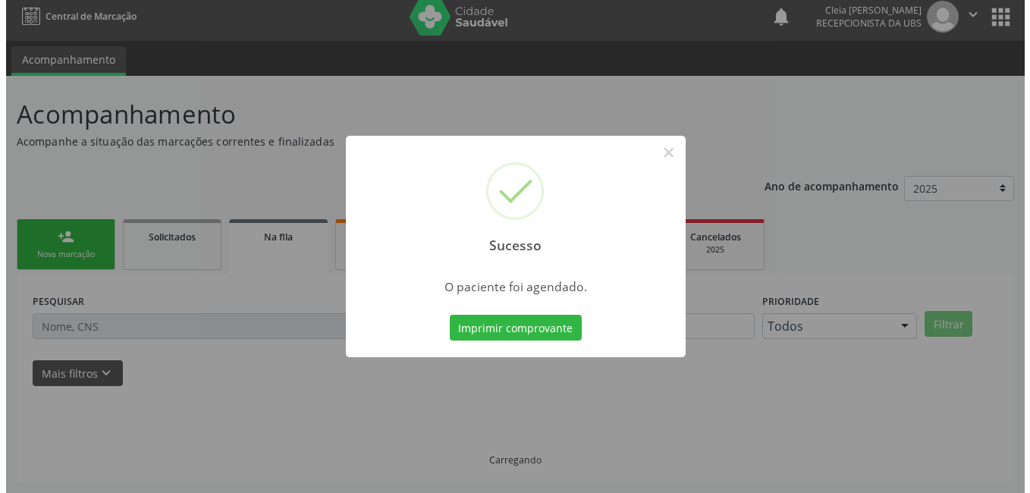
scroll to position [0, 0]
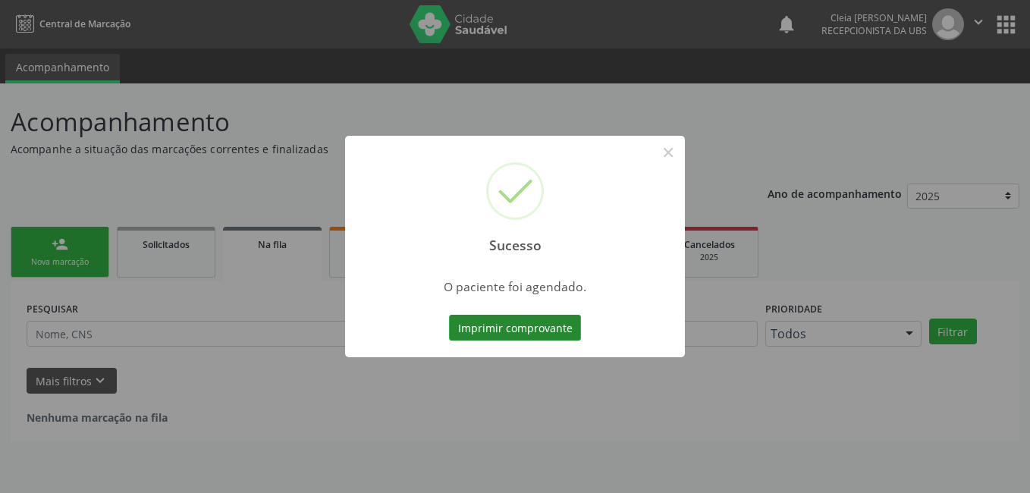
click at [510, 330] on button "Imprimir comprovante" at bounding box center [515, 328] width 132 height 26
